Goal: Task Accomplishment & Management: Complete application form

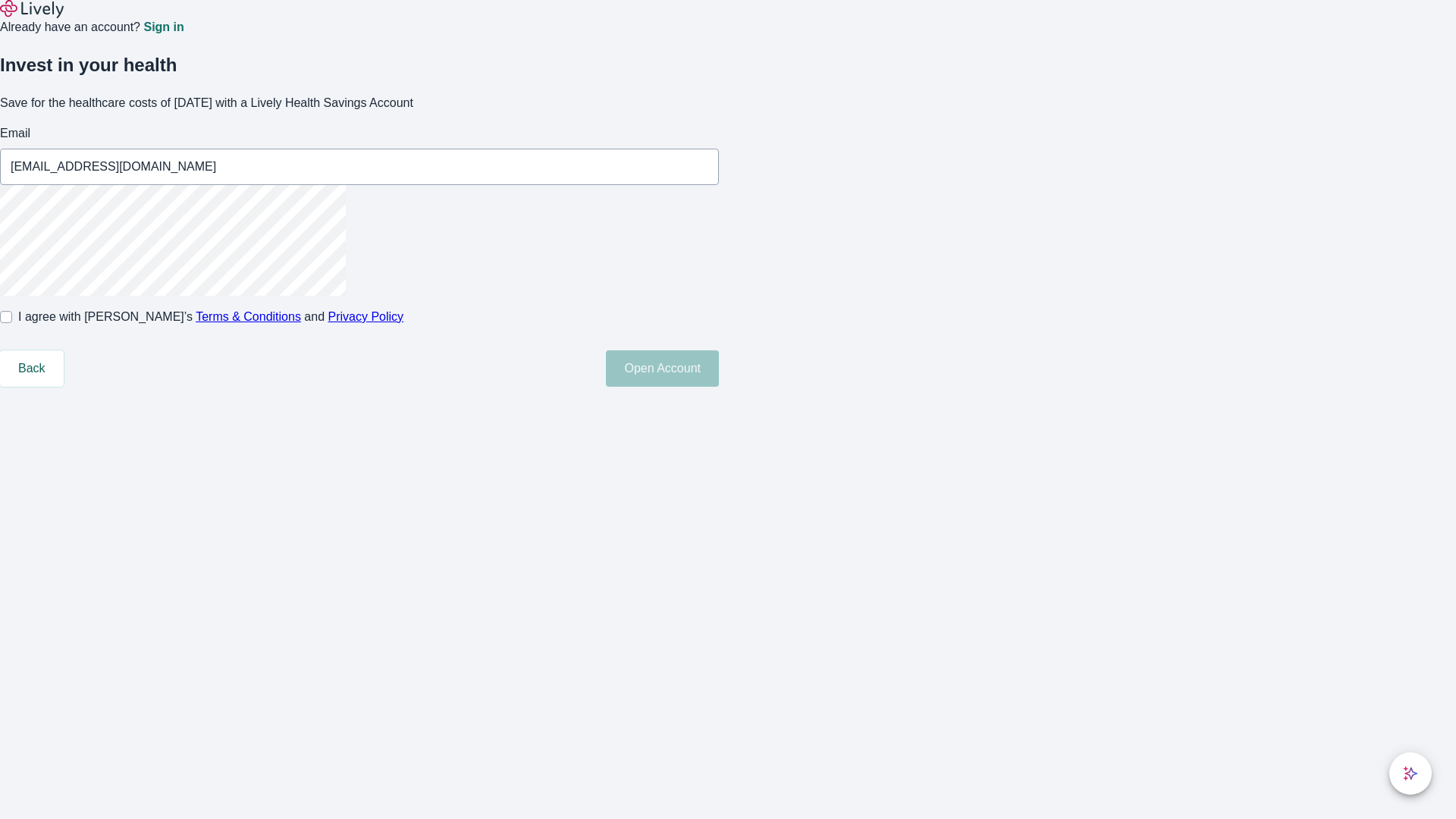
click at [13, 323] on input "I agree with Lively’s Terms & Conditions and Privacy Policy" at bounding box center [6, 317] width 13 height 12
checkbox input "true"
click at [719, 387] on button "Open Account" at bounding box center [663, 368] width 113 height 37
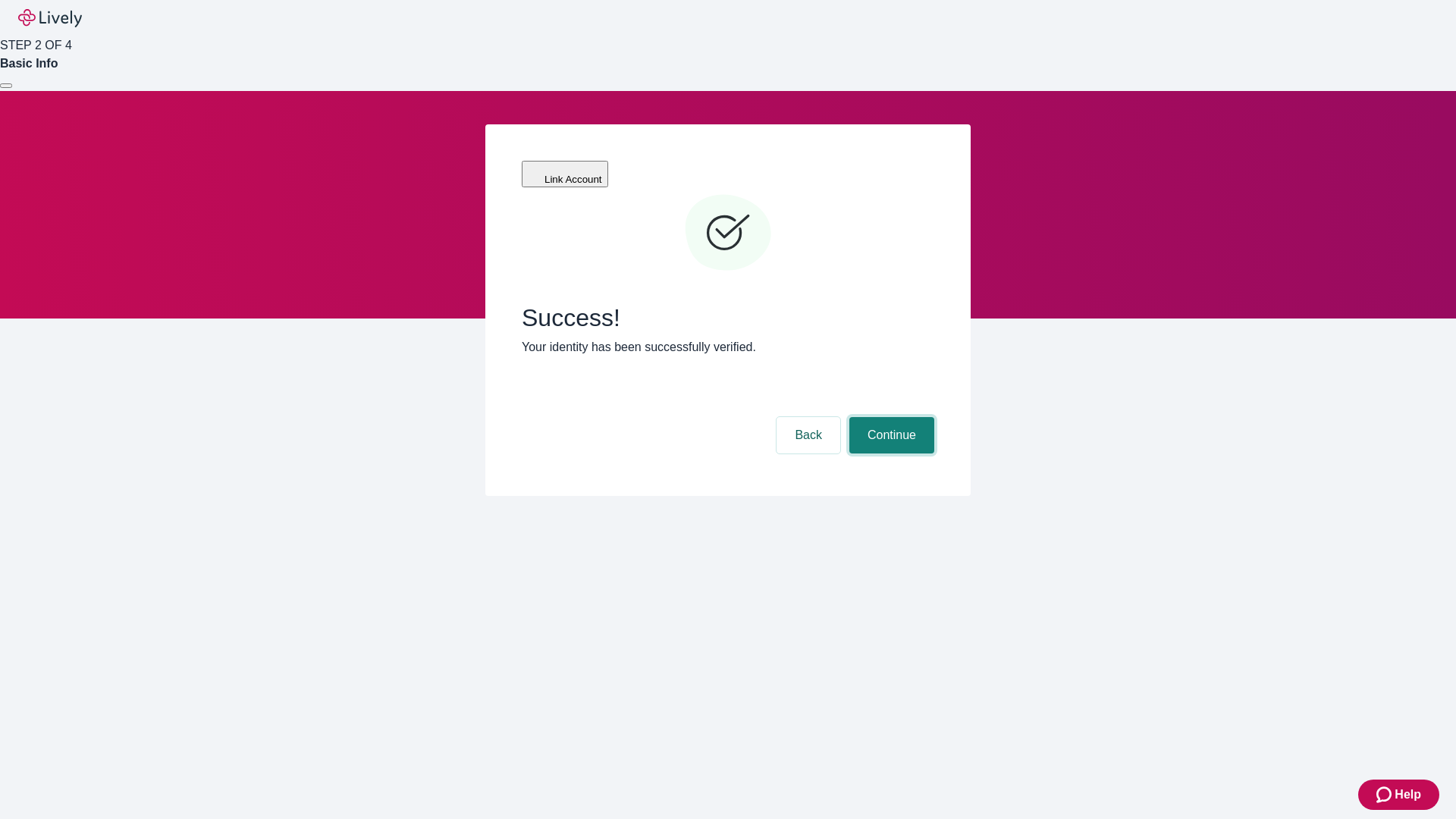
click at [889, 417] on button "Continue" at bounding box center [892, 435] width 85 height 37
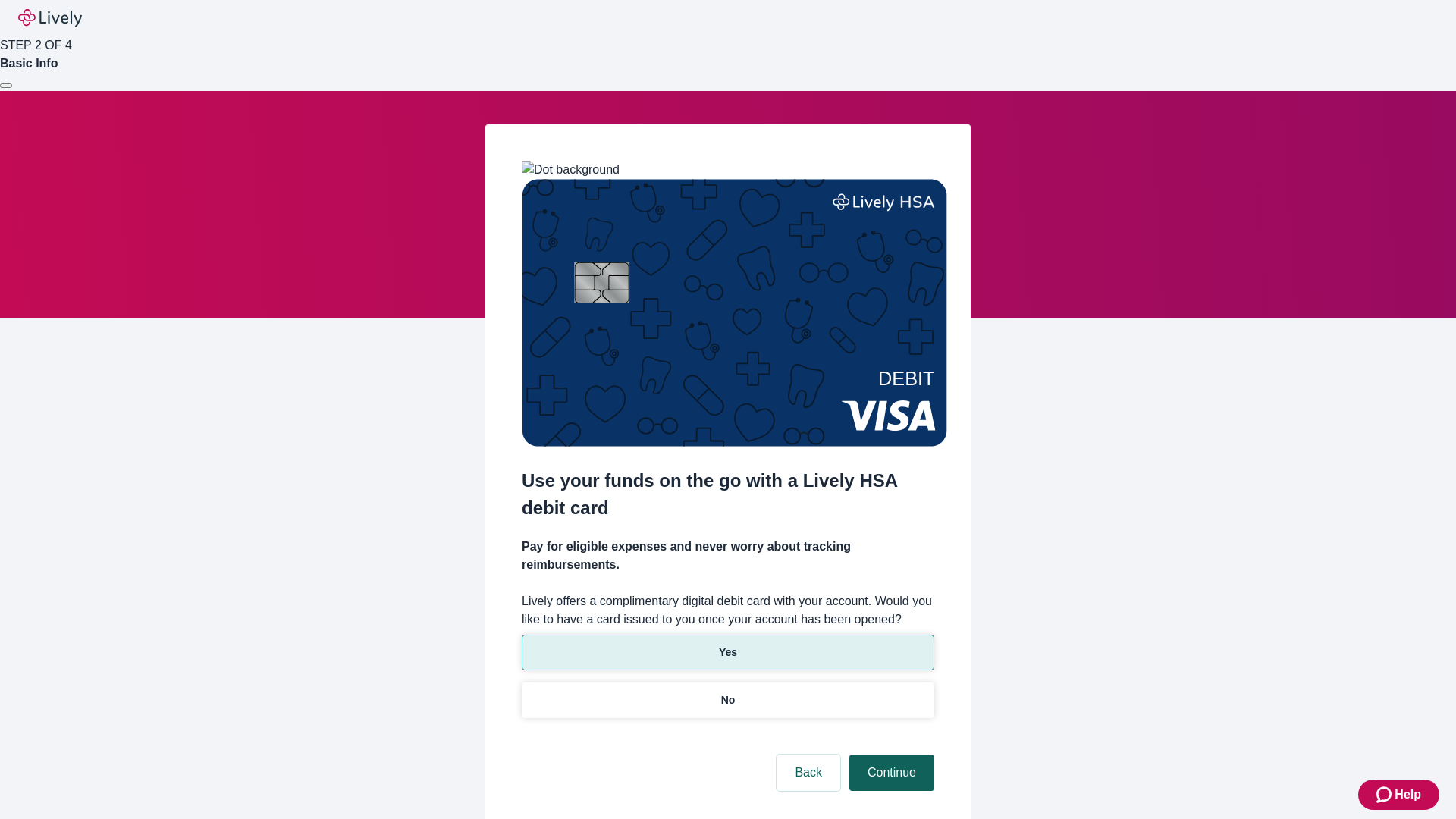
click at [728, 644] on p "Yes" at bounding box center [728, 652] width 18 height 16
click at [889, 754] on button "Continue" at bounding box center [892, 772] width 85 height 37
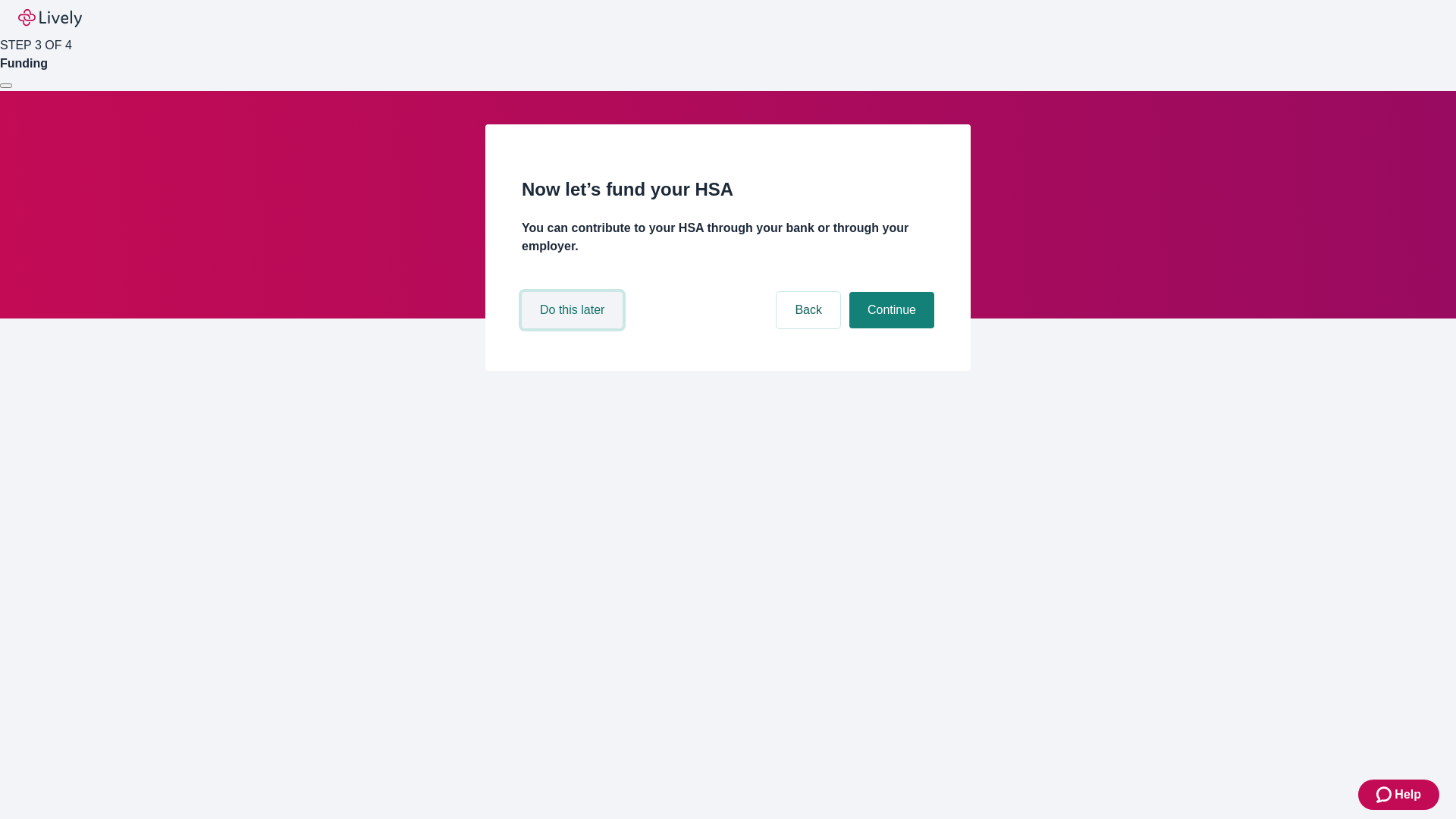
click at [574, 328] on button "Do this later" at bounding box center [572, 310] width 101 height 37
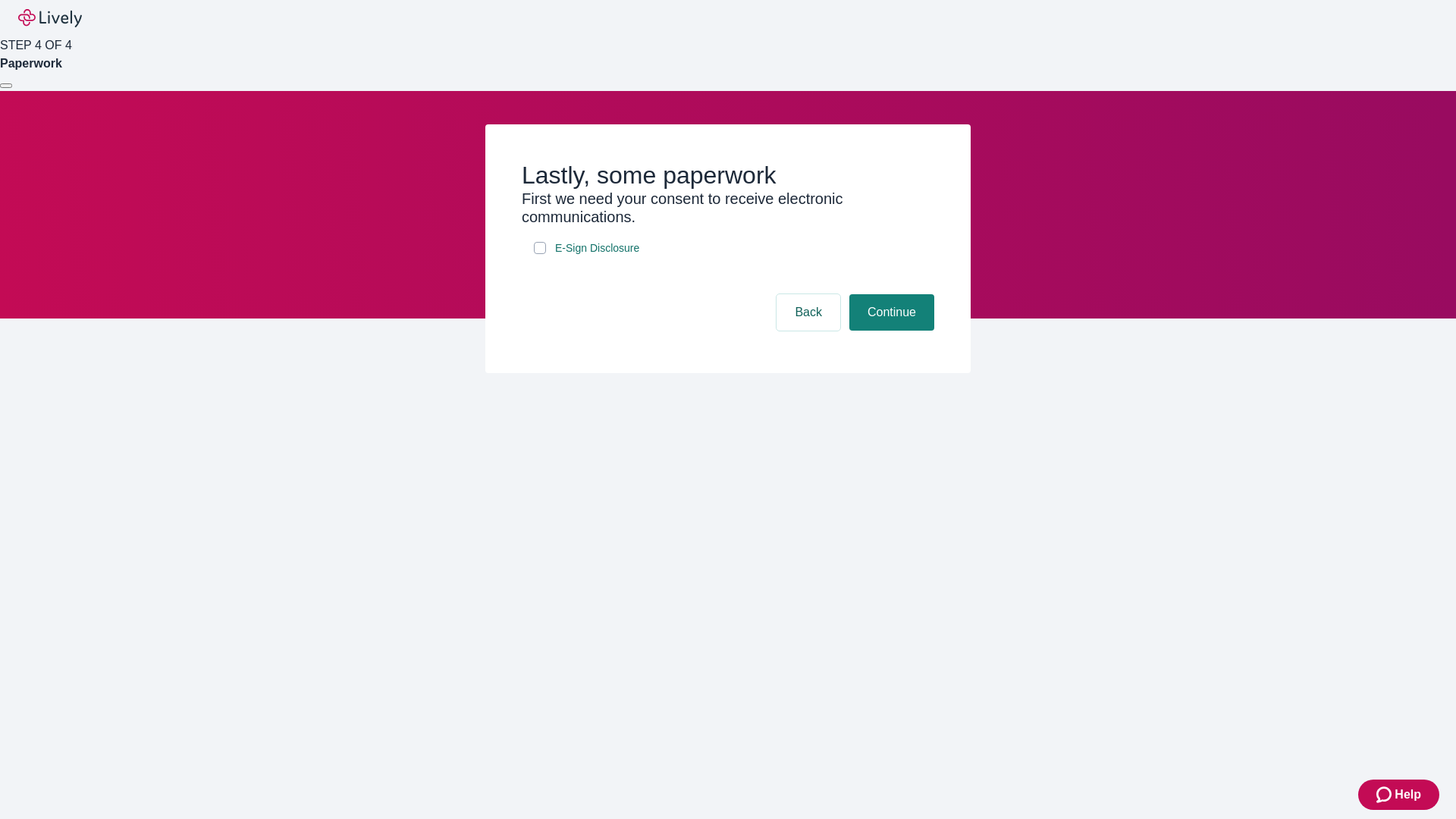
click at [540, 254] on input "E-Sign Disclosure" at bounding box center [540, 247] width 13 height 12
checkbox input "true"
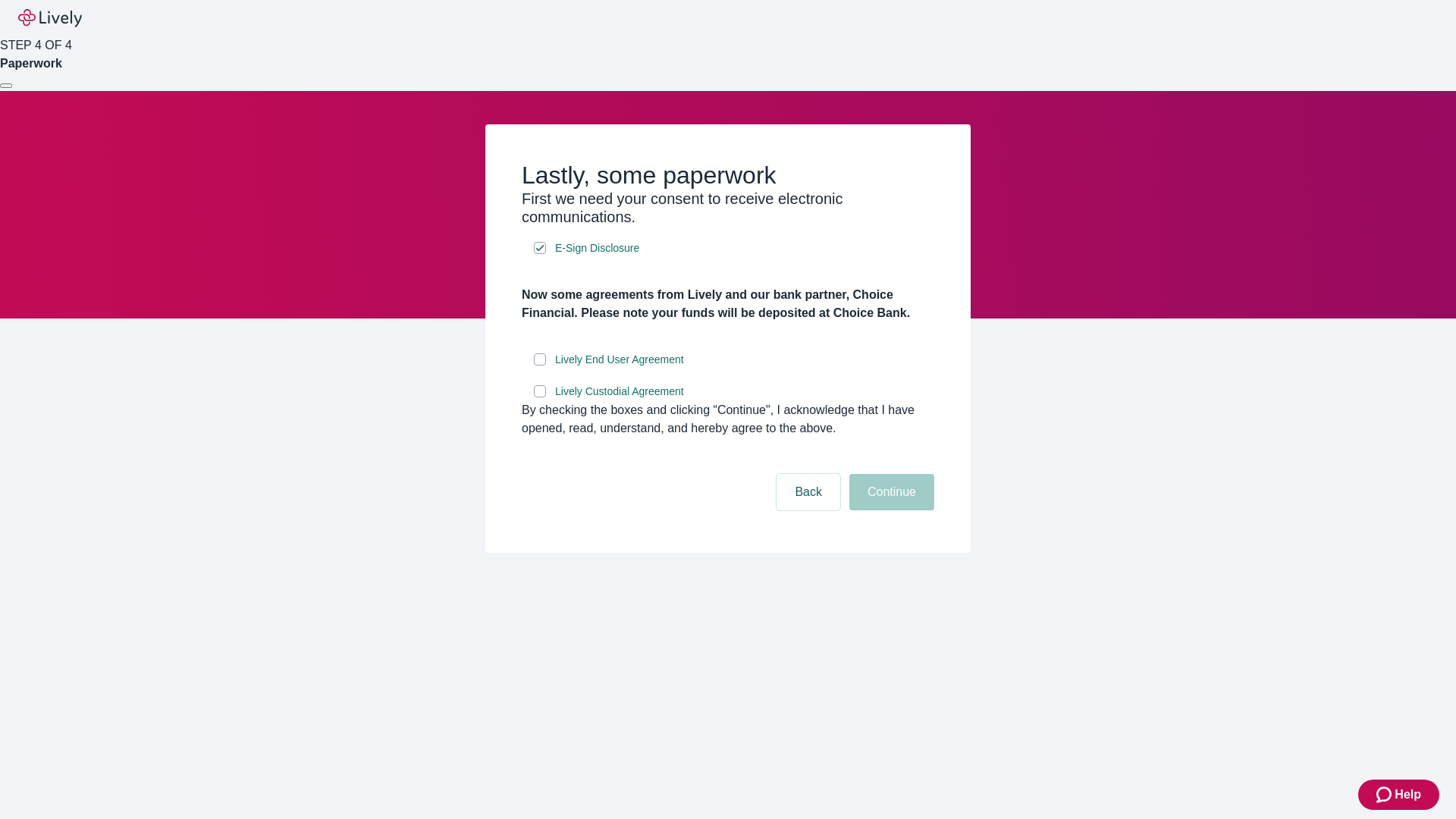
click at [540, 366] on input "Lively End User Agreement" at bounding box center [540, 359] width 13 height 12
checkbox input "true"
click at [540, 397] on input "Lively Custodial Agreement" at bounding box center [540, 391] width 13 height 12
checkbox input "true"
click at [889, 510] on button "Continue" at bounding box center [892, 492] width 85 height 37
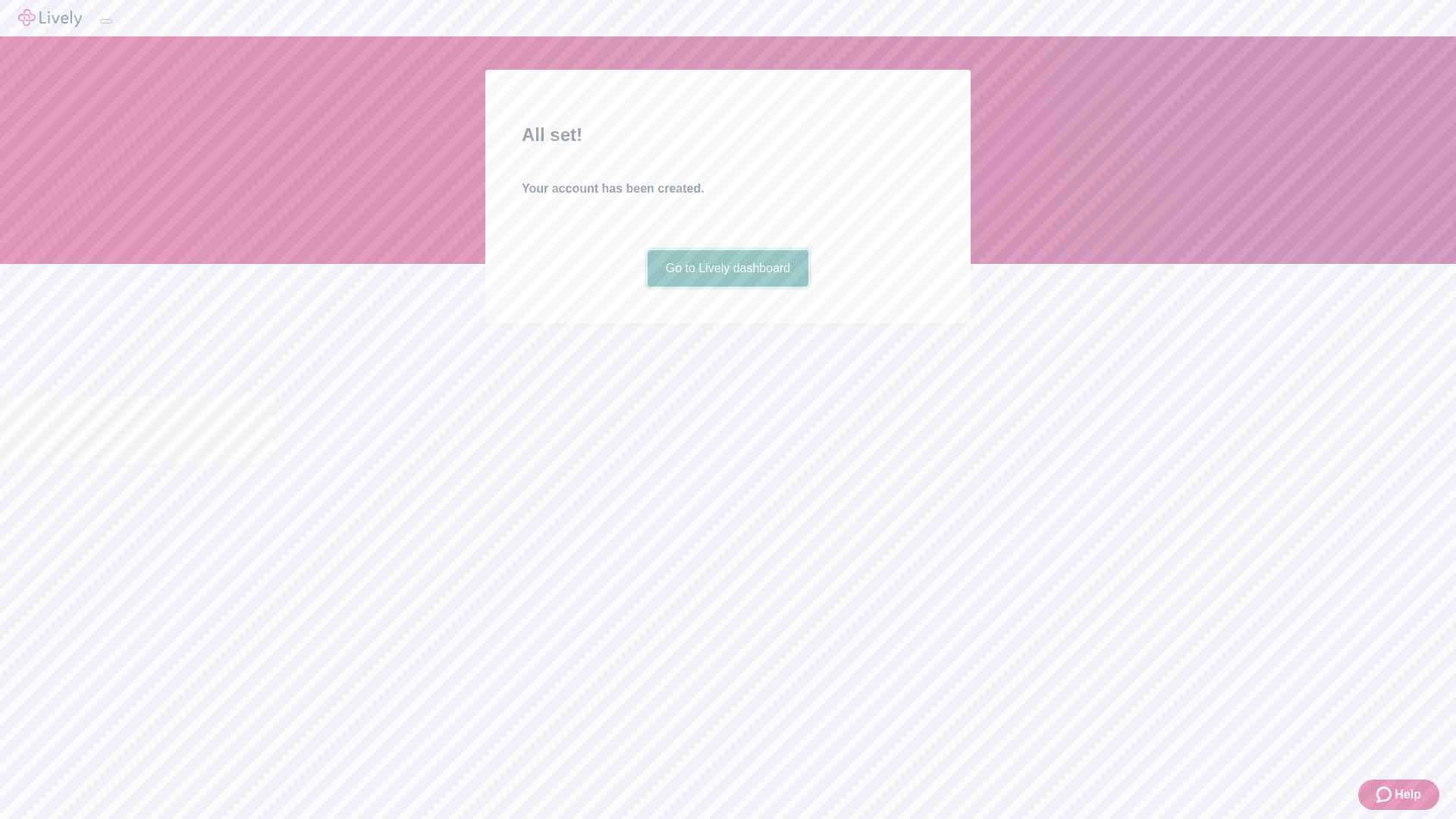
click at [728, 287] on link "Go to Lively dashboard" at bounding box center [728, 268] width 162 height 37
